Goal: Task Accomplishment & Management: Use online tool/utility

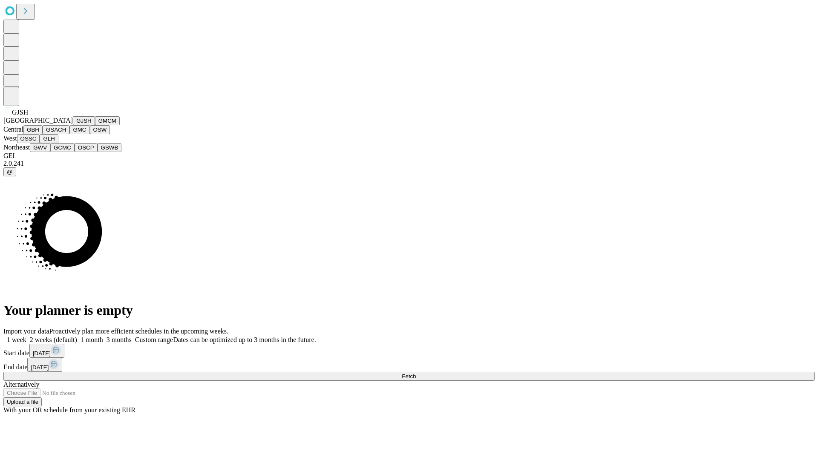
click at [73, 125] on button "GJSH" at bounding box center [84, 120] width 22 height 9
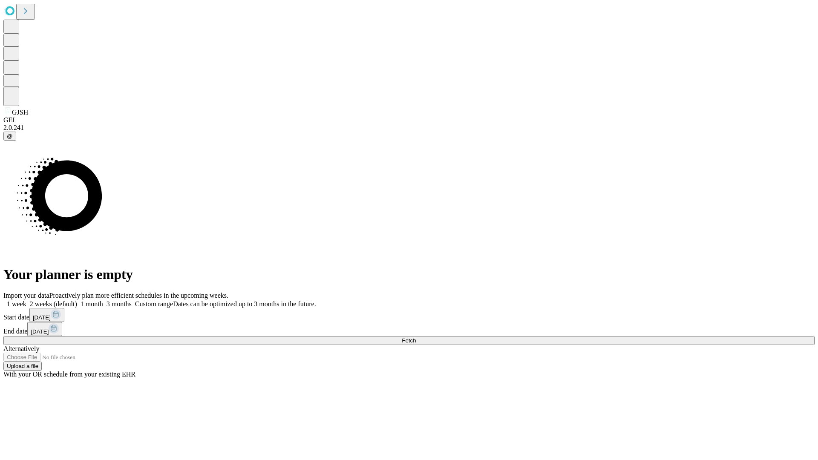
click at [103, 300] on label "1 month" at bounding box center [90, 303] width 26 height 7
click at [416, 338] on span "Fetch" at bounding box center [409, 341] width 14 height 6
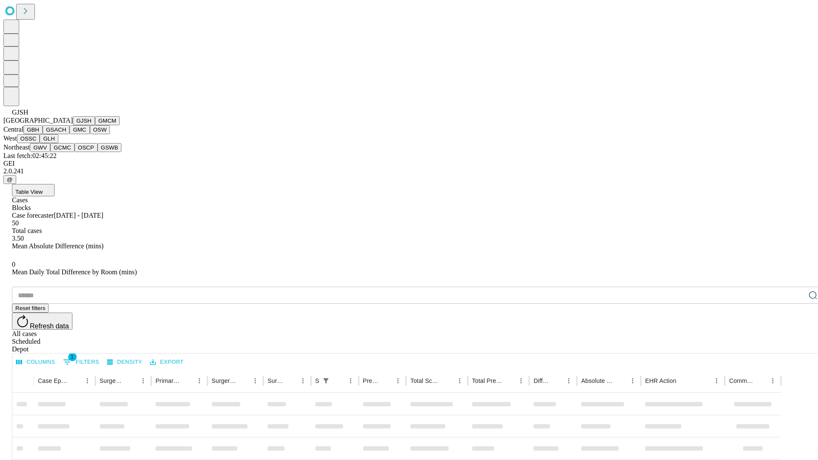
click at [95, 125] on button "GMCM" at bounding box center [107, 120] width 25 height 9
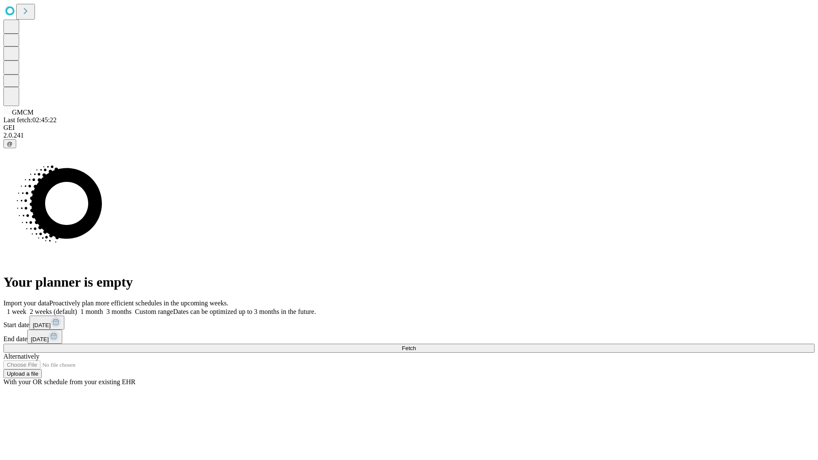
click at [103, 308] on label "1 month" at bounding box center [90, 311] width 26 height 7
click at [416, 345] on span "Fetch" at bounding box center [409, 348] width 14 height 6
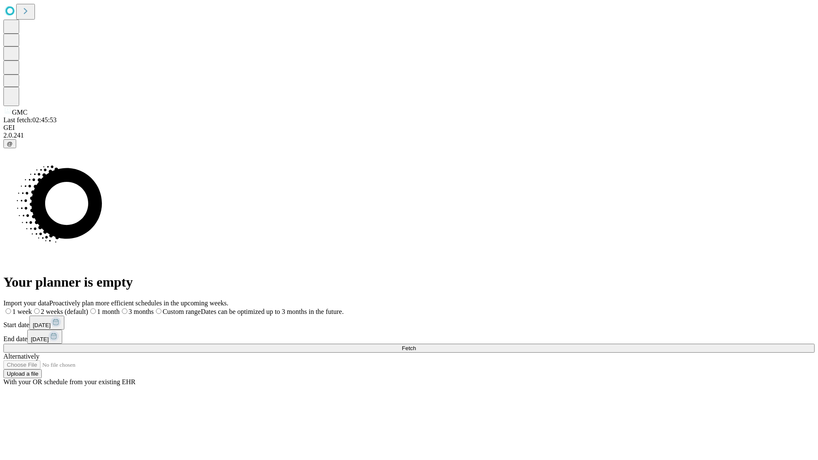
click at [416, 345] on span "Fetch" at bounding box center [409, 348] width 14 height 6
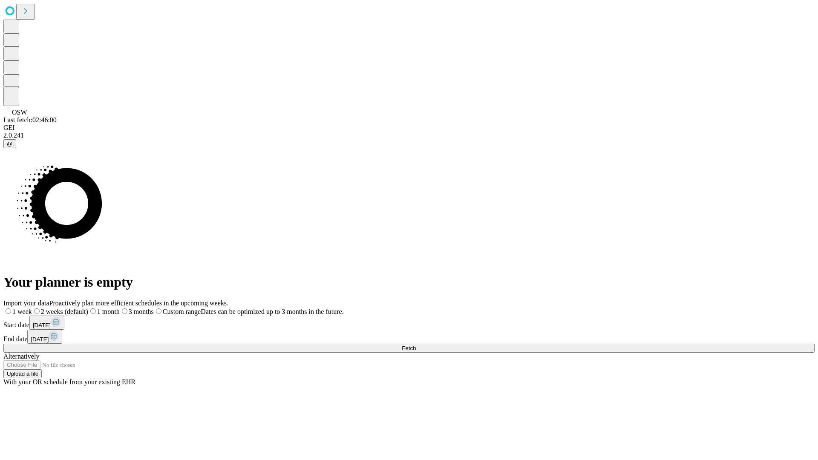
click at [120, 308] on label "1 month" at bounding box center [104, 311] width 32 height 7
click at [416, 345] on span "Fetch" at bounding box center [409, 348] width 14 height 6
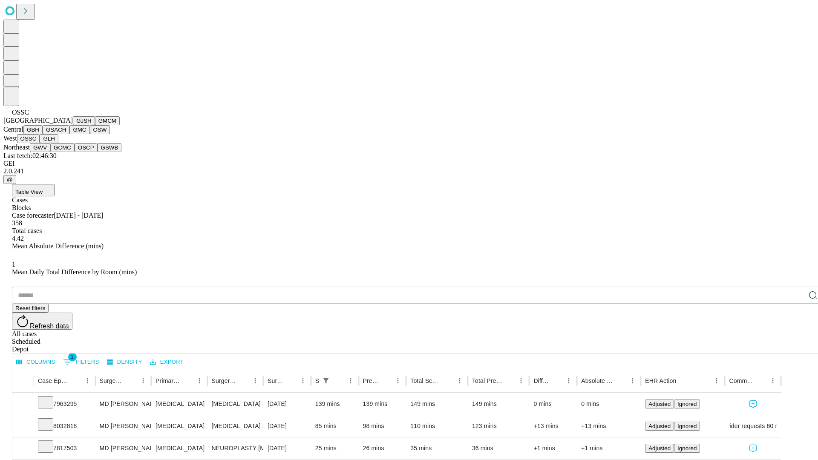
click at [58, 143] on button "GLH" at bounding box center [49, 138] width 18 height 9
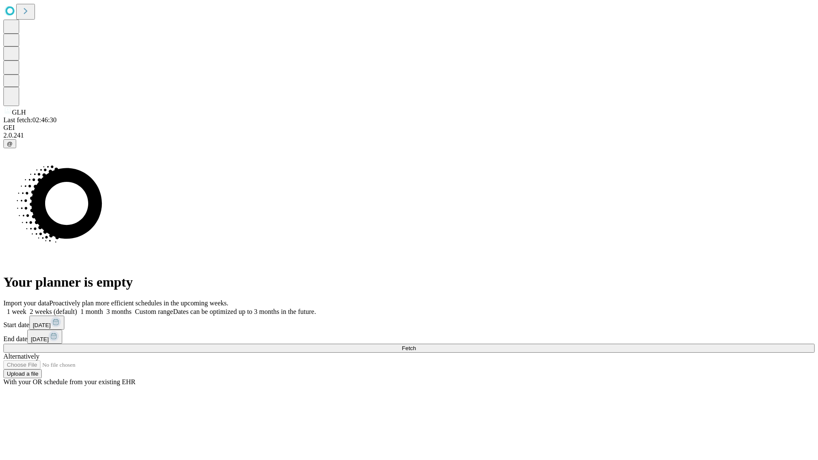
click at [103, 308] on label "1 month" at bounding box center [90, 311] width 26 height 7
click at [416, 345] on span "Fetch" at bounding box center [409, 348] width 14 height 6
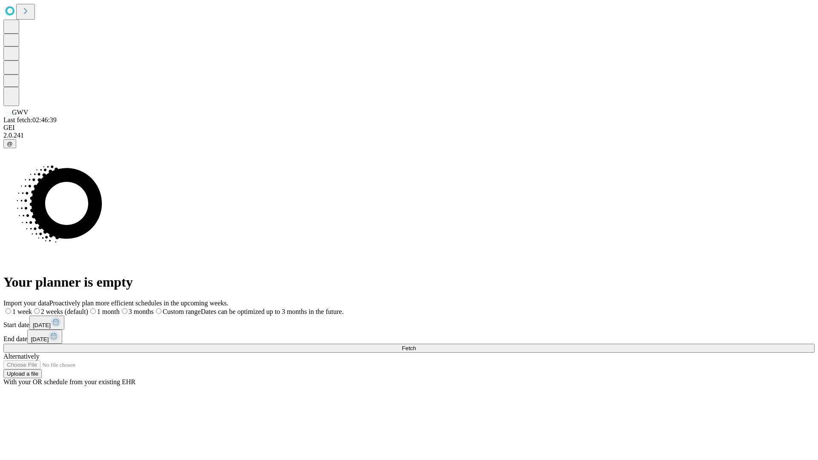
click at [416, 345] on span "Fetch" at bounding box center [409, 348] width 14 height 6
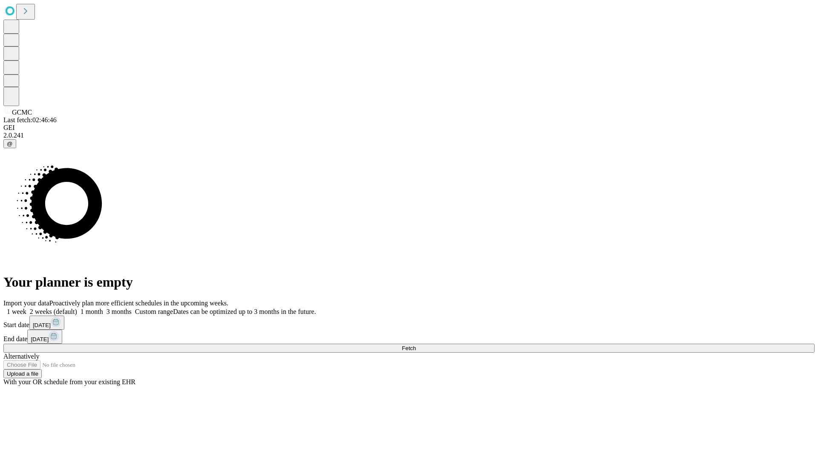
click at [103, 308] on label "1 month" at bounding box center [90, 311] width 26 height 7
click at [416, 345] on span "Fetch" at bounding box center [409, 348] width 14 height 6
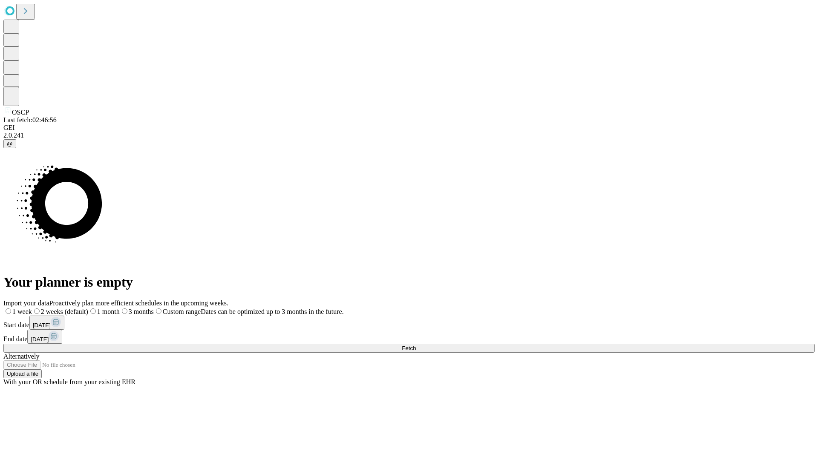
click at [120, 308] on label "1 month" at bounding box center [104, 311] width 32 height 7
click at [416, 345] on span "Fetch" at bounding box center [409, 348] width 14 height 6
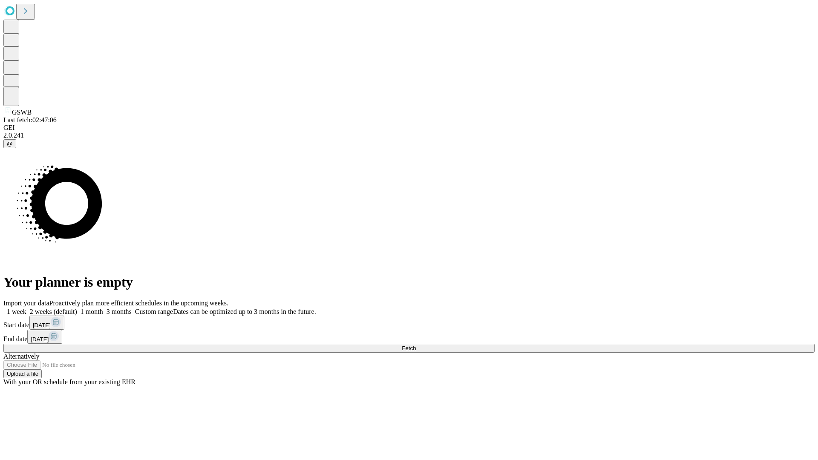
click at [416, 345] on span "Fetch" at bounding box center [409, 348] width 14 height 6
